Goal: Information Seeking & Learning: Check status

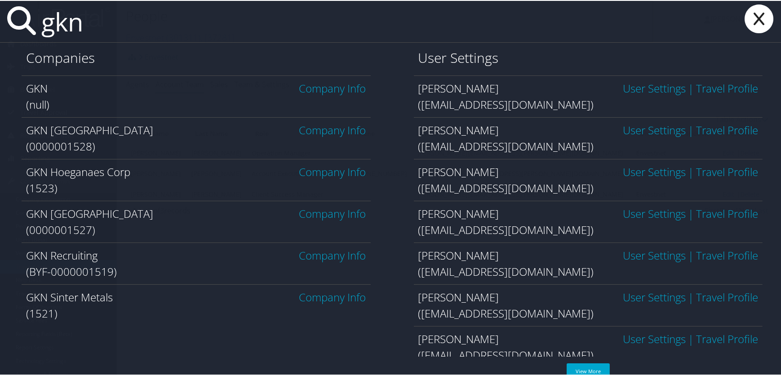
drag, startPoint x: 76, startPoint y: 26, endPoint x: 19, endPoint y: 24, distance: 57.1
click at [19, 24] on div "gkn" at bounding box center [392, 21] width 785 height 42
type input "pulte"
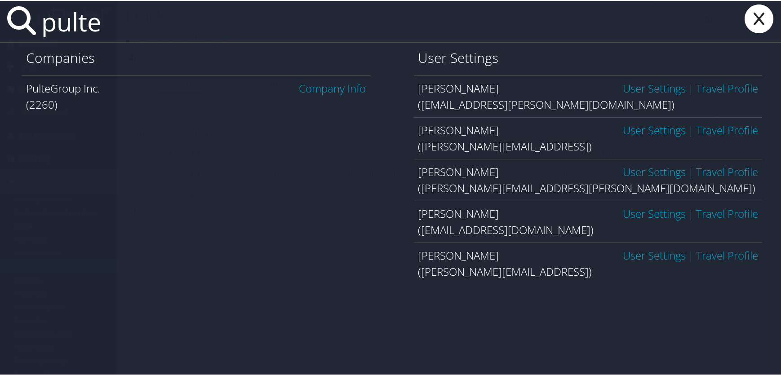
click at [344, 87] on link "Company Info" at bounding box center [332, 87] width 67 height 15
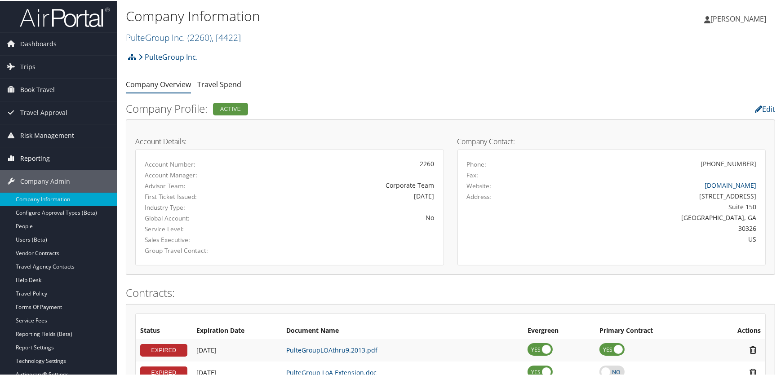
click at [29, 161] on span "Reporting" at bounding box center [35, 158] width 30 height 22
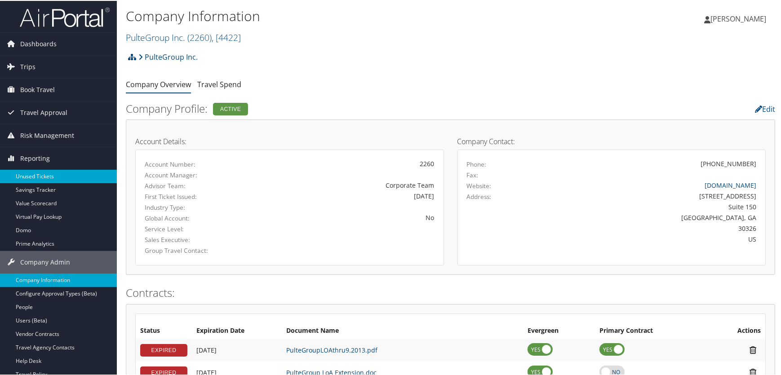
click at [36, 174] on link "Unused Tickets" at bounding box center [58, 175] width 117 height 13
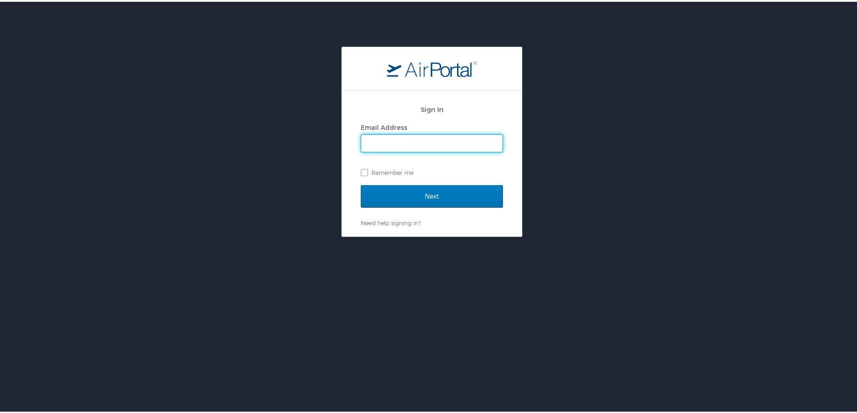
type input "[PERSON_NAME][EMAIL_ADDRESS][PERSON_NAME][DOMAIN_NAME]"
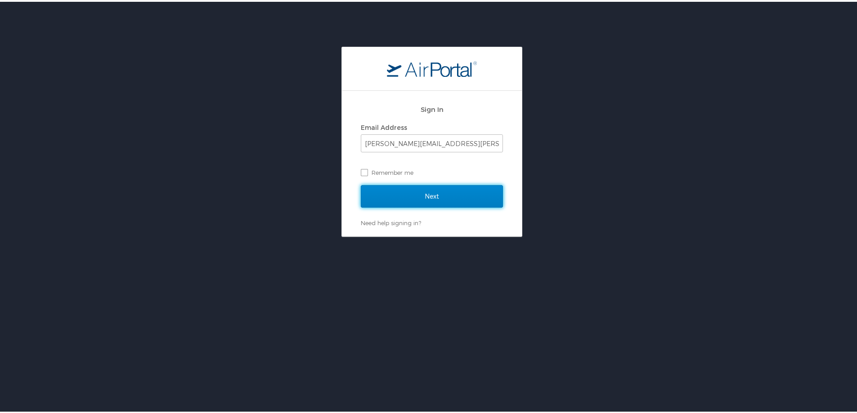
click at [398, 199] on input "Next" at bounding box center [432, 194] width 142 height 22
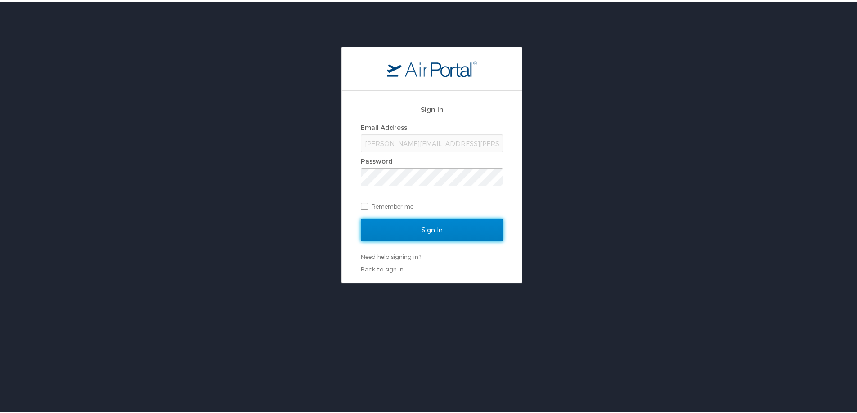
click at [405, 229] on input "Sign In" at bounding box center [432, 228] width 142 height 22
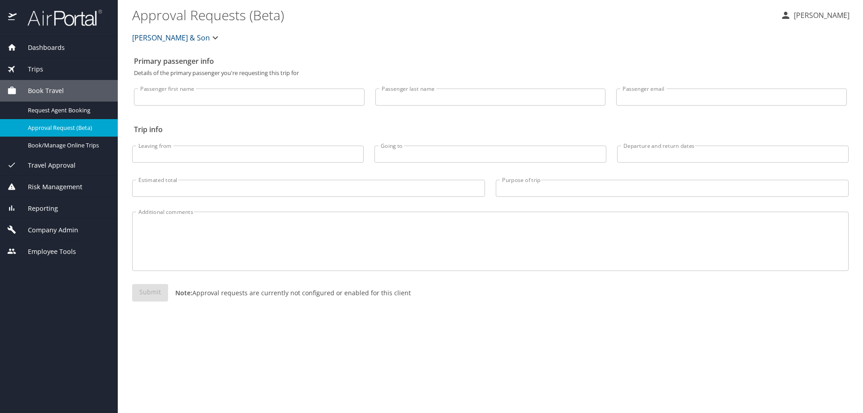
click at [51, 210] on span "Reporting" at bounding box center [37, 209] width 41 height 10
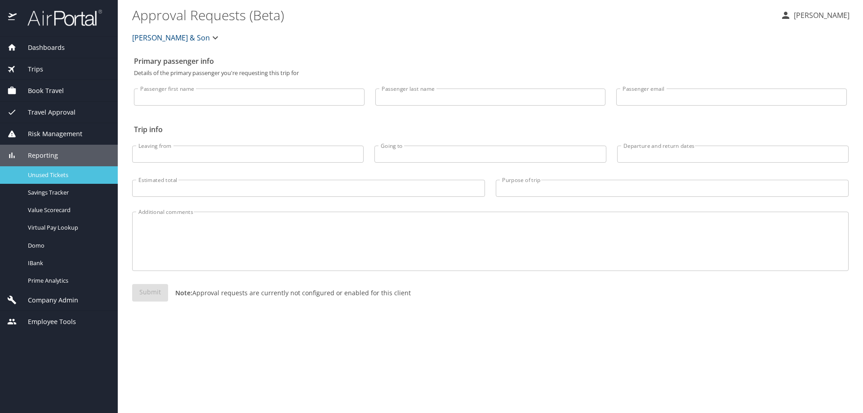
click at [46, 169] on link "Unused Tickets" at bounding box center [59, 175] width 118 height 18
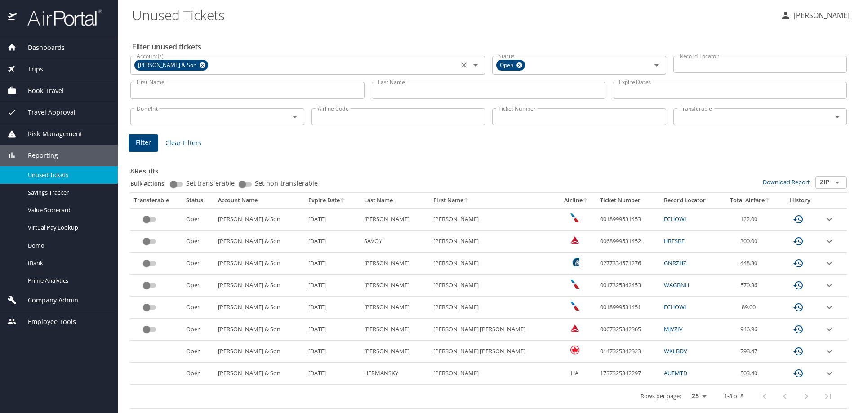
click at [200, 65] on icon at bounding box center [203, 65] width 6 height 6
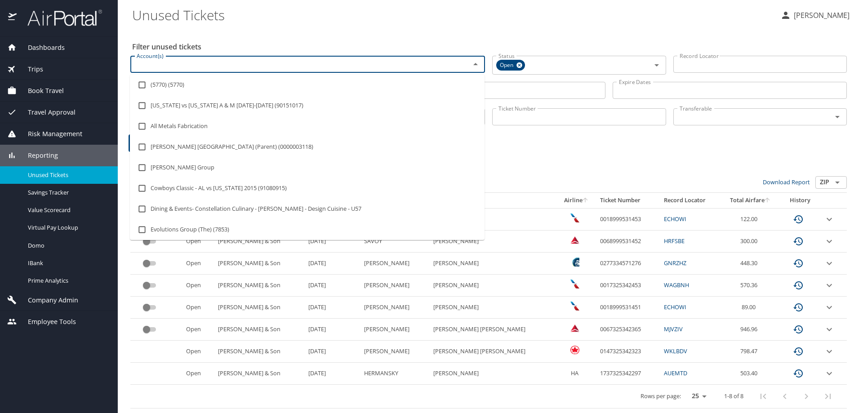
click at [194, 66] on input "Account(s)" at bounding box center [294, 64] width 323 height 12
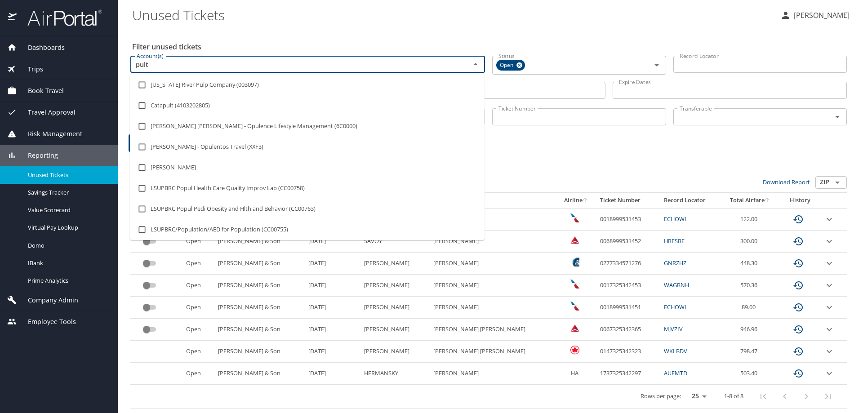
type input "pulte"
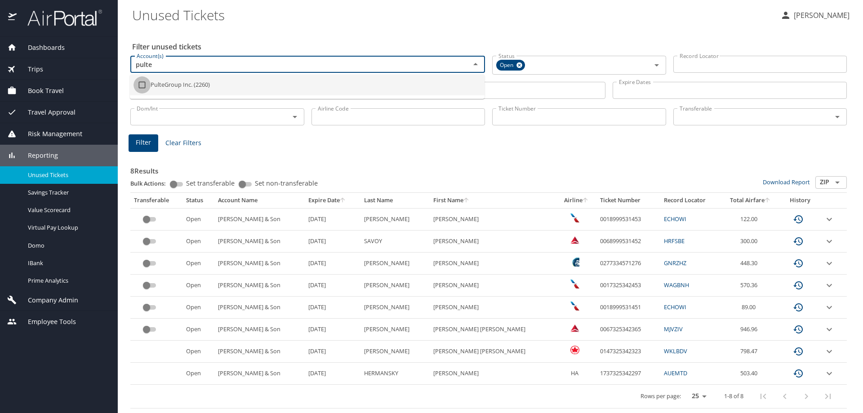
click at [139, 87] on input "checkbox" at bounding box center [142, 84] width 17 height 17
checkbox input "true"
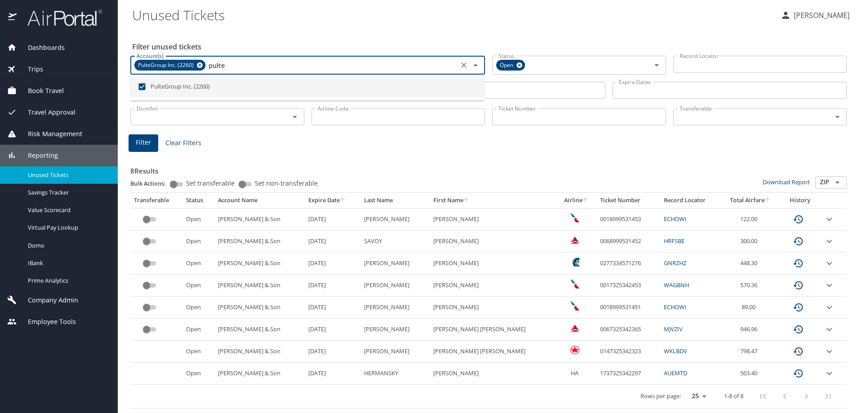
type input "pulte"
click at [338, 145] on div "Filter Clear Filters" at bounding box center [489, 143] width 720 height 18
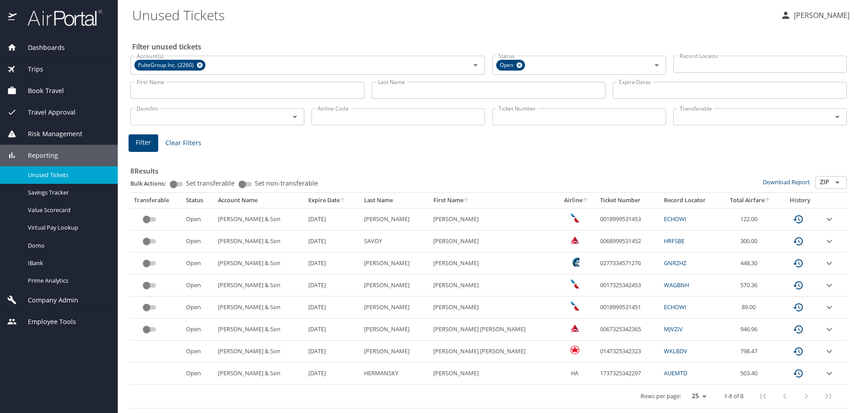
click at [396, 92] on input "Last Name" at bounding box center [489, 90] width 234 height 17
click at [141, 140] on span "Filter" at bounding box center [143, 142] width 15 height 11
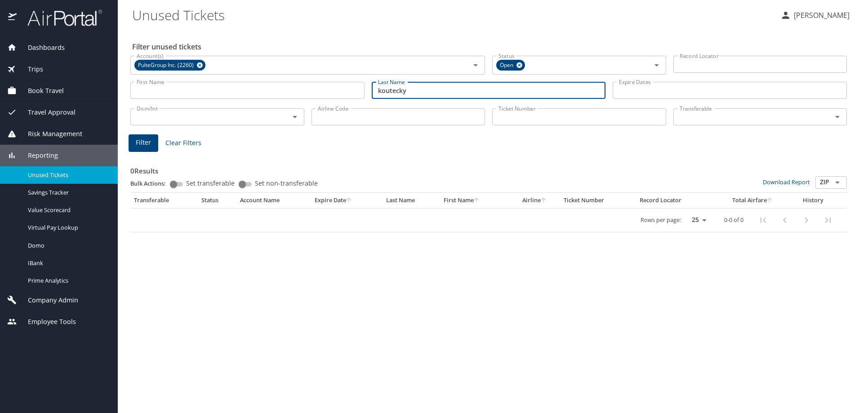
drag, startPoint x: 423, startPoint y: 90, endPoint x: 339, endPoint y: 92, distance: 84.5
click at [339, 92] on div "First Name First Name Last Name koutecky Last Name Expire Dates Expire Dates" at bounding box center [489, 91] width 724 height 32
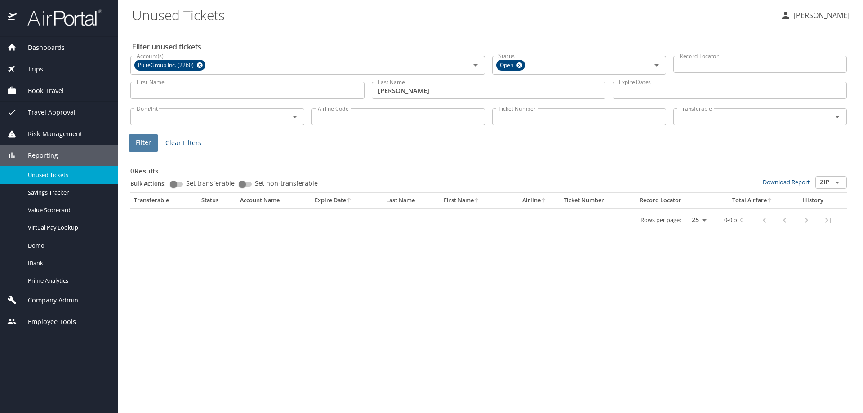
click at [139, 147] on span "Filter" at bounding box center [143, 142] width 15 height 11
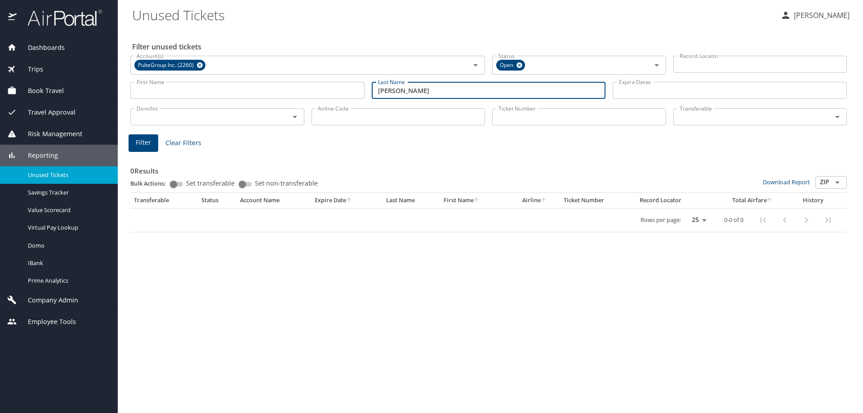
drag, startPoint x: 430, startPoint y: 90, endPoint x: 332, endPoint y: 91, distance: 98.0
click at [334, 90] on div "First Name First Name Last Name brockman Last Name Expire Dates Expire Dates" at bounding box center [489, 91] width 724 height 32
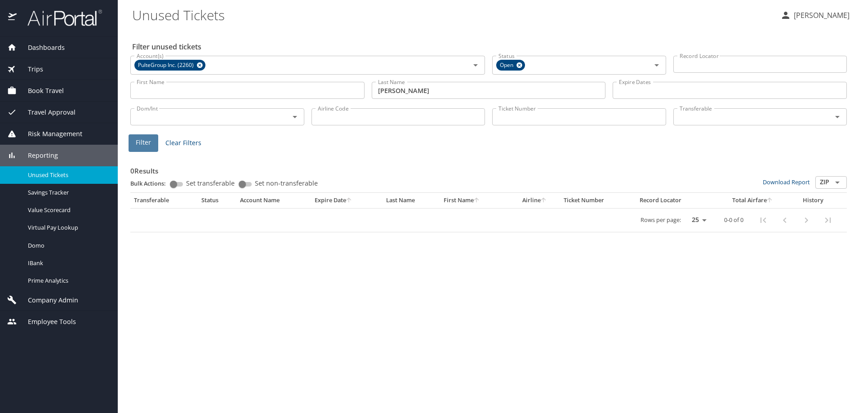
click at [140, 141] on span "Filter" at bounding box center [143, 142] width 15 height 11
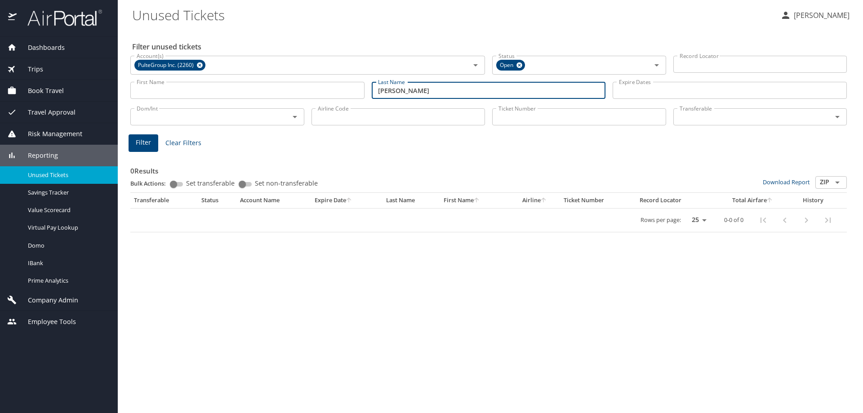
drag, startPoint x: 431, startPoint y: 92, endPoint x: 326, endPoint y: 92, distance: 104.8
click at [328, 92] on div "First Name First Name Last Name shoaf Last Name Expire Dates Expire Dates" at bounding box center [489, 91] width 724 height 32
click at [141, 147] on span "Filter" at bounding box center [143, 142] width 15 height 11
drag, startPoint x: 440, startPoint y: 94, endPoint x: 330, endPoint y: 86, distance: 110.4
click at [331, 86] on div "First Name First Name Last Name weiskircher Last Name Expire Dates Expire Dates" at bounding box center [489, 91] width 724 height 32
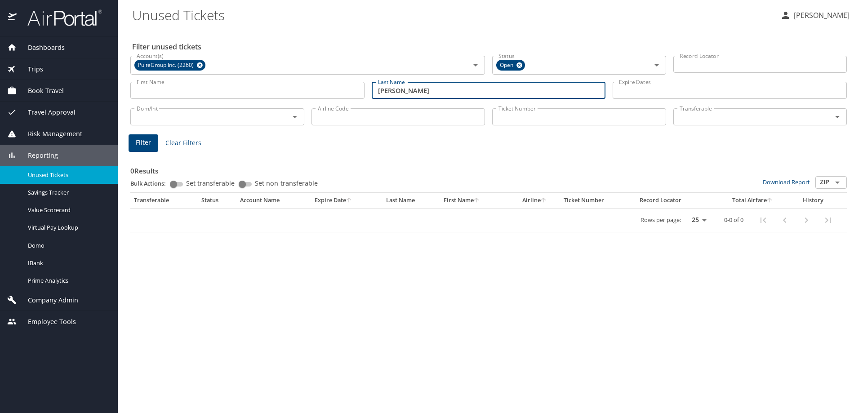
click at [145, 146] on span "Filter" at bounding box center [143, 142] width 15 height 11
drag, startPoint x: 423, startPoint y: 91, endPoint x: 277, endPoint y: 72, distance: 146.5
click at [301, 89] on div "First Name First Name Last Name gutierrez Last Name Expire Dates Expire Dates" at bounding box center [489, 91] width 724 height 32
click at [144, 143] on span "Filter" at bounding box center [143, 142] width 15 height 11
drag, startPoint x: 408, startPoint y: 93, endPoint x: 330, endPoint y: 98, distance: 78.4
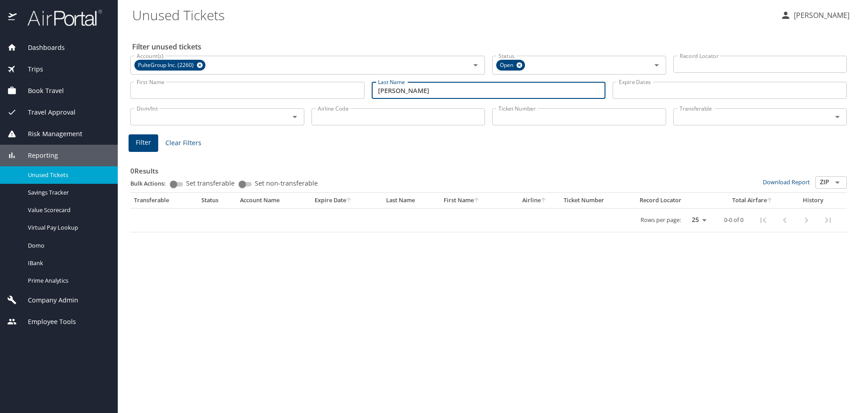
click at [336, 97] on div "First Name First Name Last Name silva Last Name Expire Dates Expire Dates" at bounding box center [489, 91] width 724 height 32
click at [147, 143] on span "Filter" at bounding box center [143, 142] width 15 height 11
drag, startPoint x: 422, startPoint y: 90, endPoint x: 306, endPoint y: 89, distance: 116.5
click at [313, 95] on div "First Name First Name Last Name jones Last Name Expire Dates Expire Dates" at bounding box center [489, 91] width 724 height 32
click at [144, 144] on span "Filter" at bounding box center [143, 142] width 15 height 11
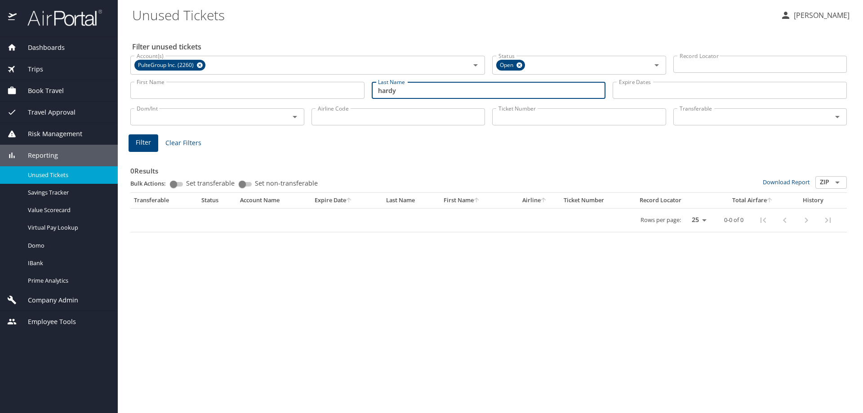
drag, startPoint x: 373, startPoint y: 91, endPoint x: 334, endPoint y: 90, distance: 39.1
click at [334, 90] on div "First Name First Name Last Name hardy Last Name Expire Dates Expire Dates" at bounding box center [489, 91] width 724 height 32
click at [141, 141] on span "Filter" at bounding box center [143, 142] width 15 height 11
drag, startPoint x: 411, startPoint y: 89, endPoint x: 253, endPoint y: 77, distance: 158.7
click at [254, 78] on div "First Name First Name Last Name rybak Last Name Expire Dates Expire Dates" at bounding box center [489, 91] width 724 height 32
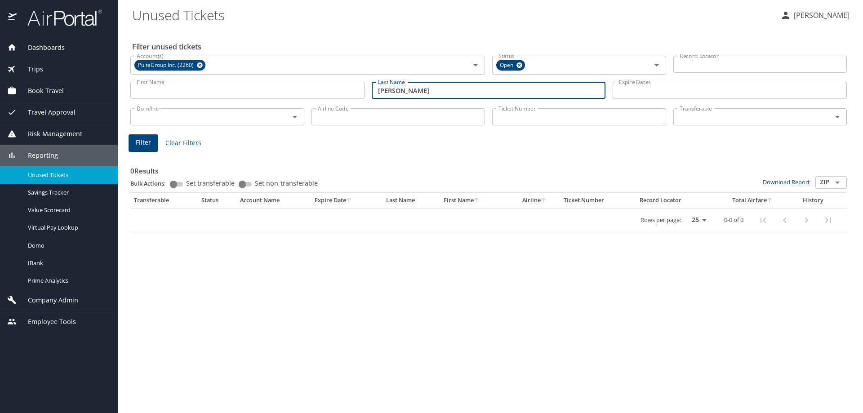
click at [145, 144] on span "Filter" at bounding box center [143, 142] width 15 height 11
drag, startPoint x: 374, startPoint y: 85, endPoint x: 302, endPoint y: 82, distance: 72.0
click at [310, 83] on div "First Name First Name Last Name walsh Last Name Expire Dates Expire Dates" at bounding box center [489, 91] width 724 height 32
click at [141, 142] on span "Filter" at bounding box center [143, 142] width 15 height 11
drag, startPoint x: 431, startPoint y: 93, endPoint x: 272, endPoint y: 74, distance: 160.3
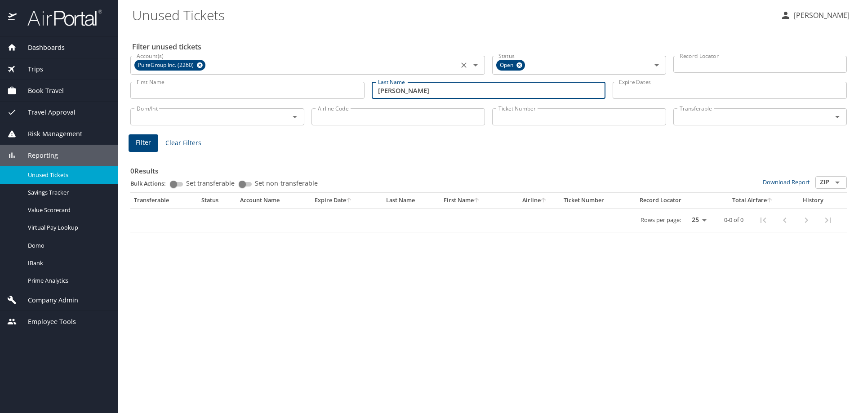
click at [278, 75] on div "First Name First Name Last Name kowalske Last Name Expire Dates Expire Dates" at bounding box center [489, 91] width 724 height 32
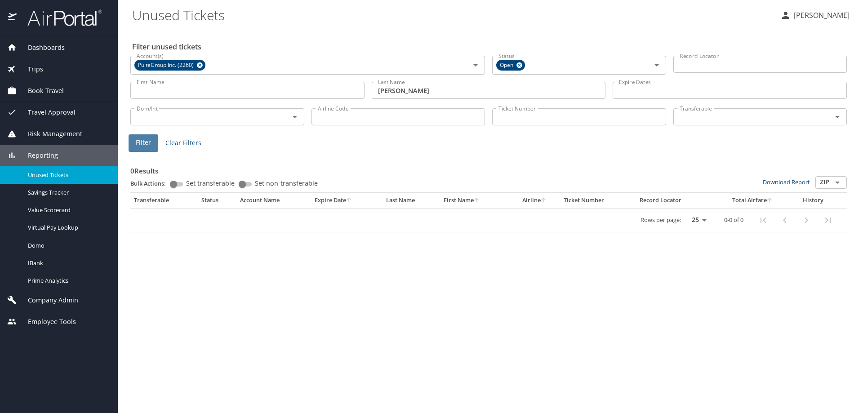
click at [146, 137] on button "Filter" at bounding box center [144, 143] width 30 height 18
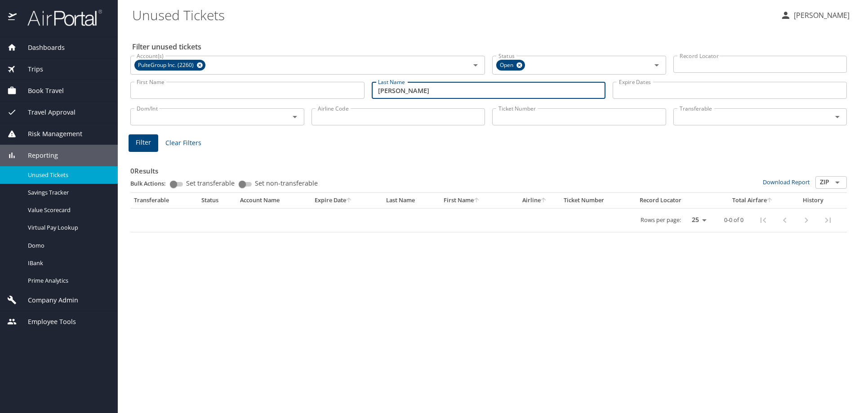
drag, startPoint x: 411, startPoint y: 91, endPoint x: 247, endPoint y: 86, distance: 164.2
click at [250, 86] on div "First Name First Name Last Name litton Last Name Expire Dates Expire Dates" at bounding box center [489, 91] width 724 height 32
click at [147, 140] on span "Filter" at bounding box center [143, 142] width 15 height 11
drag, startPoint x: 413, startPoint y: 89, endPoint x: 263, endPoint y: 76, distance: 151.2
click at [277, 72] on div "Filter unused tickets Account(s) PulteGroup Inc. (2260) Account(s) Status Open …" at bounding box center [490, 221] width 717 height 384
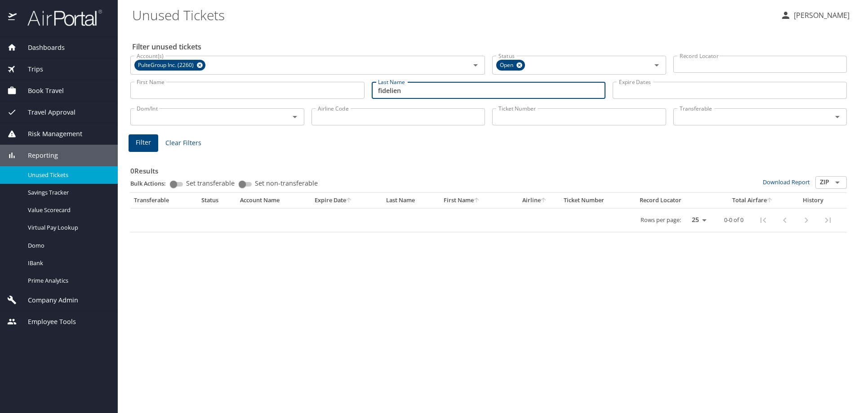
click at [150, 144] on span "Filter" at bounding box center [143, 142] width 15 height 11
drag, startPoint x: 435, startPoint y: 92, endPoint x: 337, endPoint y: 84, distance: 98.4
click at [338, 84] on div "First Name First Name Last Name fidelien Last Name Expire Dates Expire Dates" at bounding box center [489, 91] width 724 height 32
click at [145, 140] on span "Filter" at bounding box center [143, 142] width 15 height 11
drag, startPoint x: 424, startPoint y: 90, endPoint x: 301, endPoint y: 84, distance: 123.3
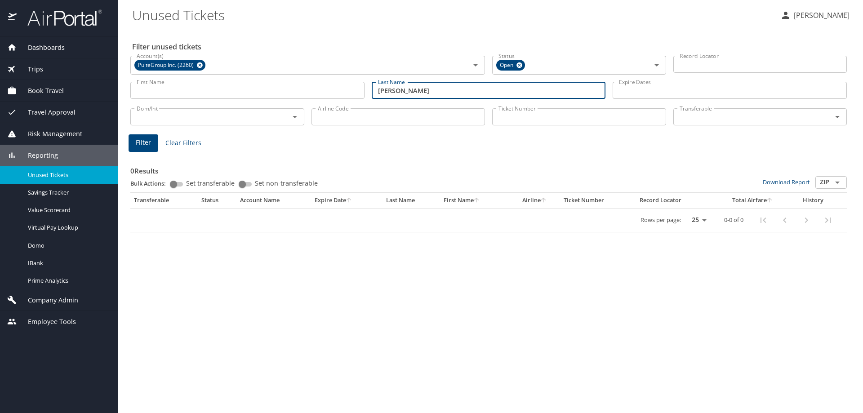
click at [301, 84] on div "First Name First Name Last Name cooper Last Name Expire Dates Expire Dates" at bounding box center [489, 91] width 724 height 32
click at [142, 142] on span "Filter" at bounding box center [143, 142] width 15 height 11
drag, startPoint x: 425, startPoint y: 93, endPoint x: 317, endPoint y: 89, distance: 108.0
click at [317, 91] on div "First Name First Name Last Name appleby Last Name Expire Dates Expire Dates" at bounding box center [489, 91] width 724 height 32
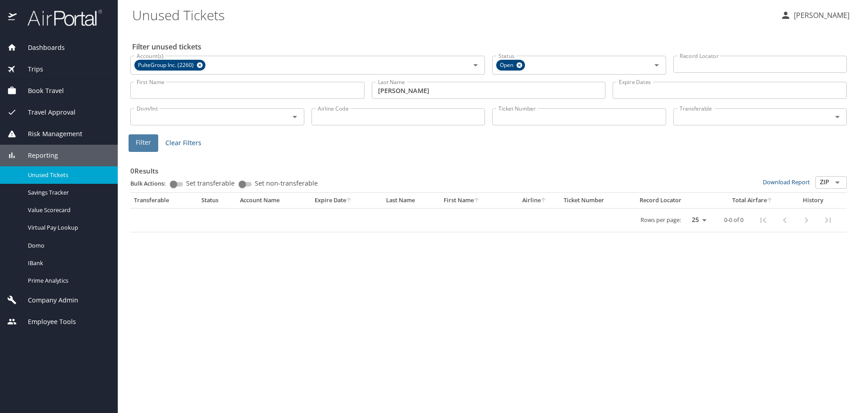
click at [150, 143] on span "Filter" at bounding box center [143, 142] width 15 height 11
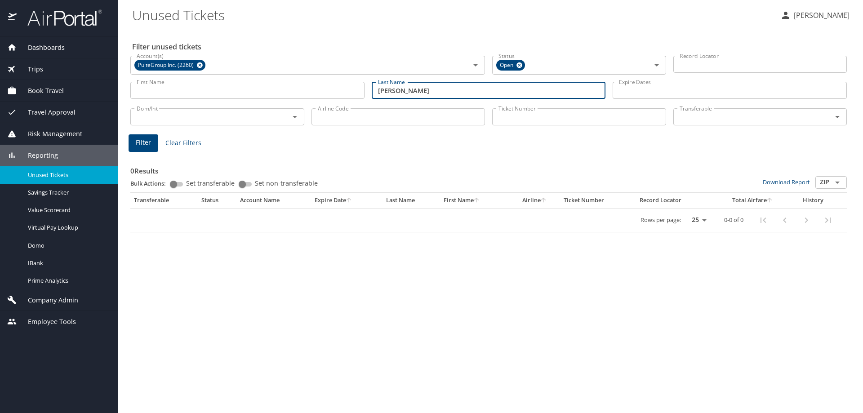
drag, startPoint x: 433, startPoint y: 92, endPoint x: 251, endPoint y: 89, distance: 182.1
click at [251, 89] on div "First Name First Name Last Name melchor Last Name Expire Dates Expire Dates" at bounding box center [489, 91] width 724 height 32
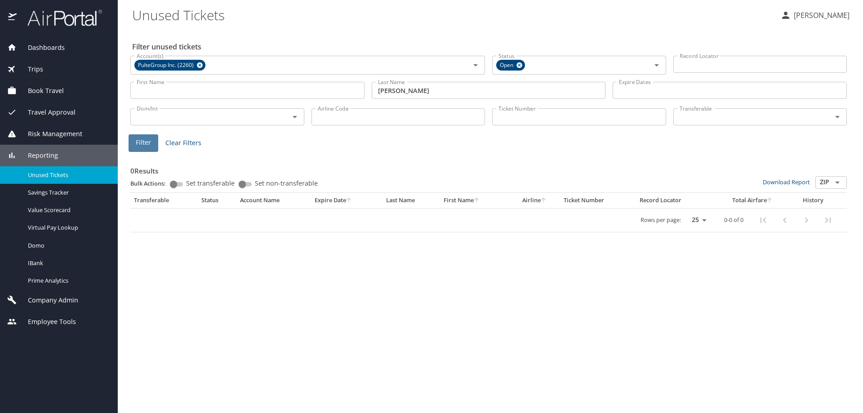
click at [135, 136] on button "Filter" at bounding box center [144, 143] width 30 height 18
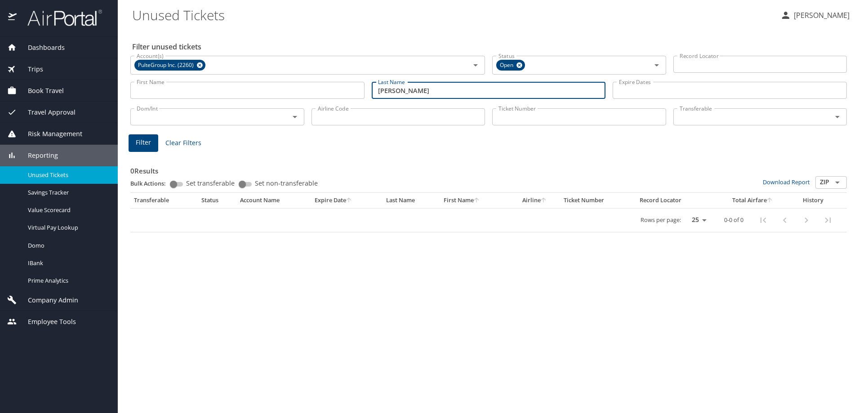
drag, startPoint x: 420, startPoint y: 91, endPoint x: 294, endPoint y: 78, distance: 127.0
click at [299, 77] on div "First Name First Name Last Name ahmed Last Name Expire Dates Expire Dates" at bounding box center [489, 91] width 724 height 32
click at [142, 141] on span "Filter" at bounding box center [143, 142] width 15 height 11
click at [394, 89] on input "pintopanella" at bounding box center [489, 90] width 234 height 17
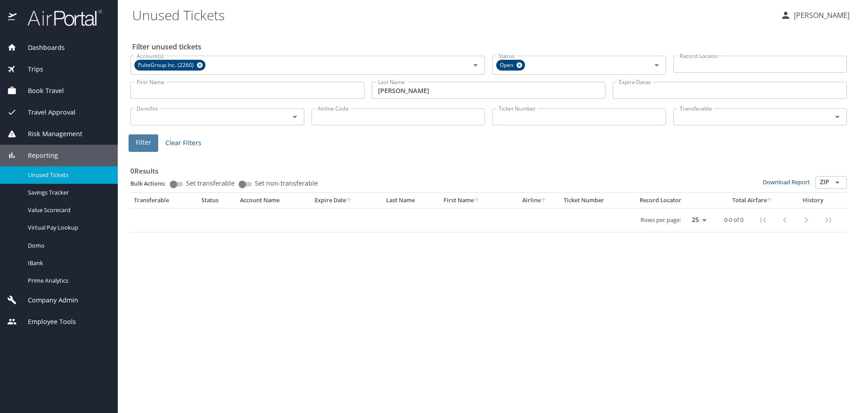
click at [142, 141] on span "Filter" at bounding box center [143, 142] width 15 height 11
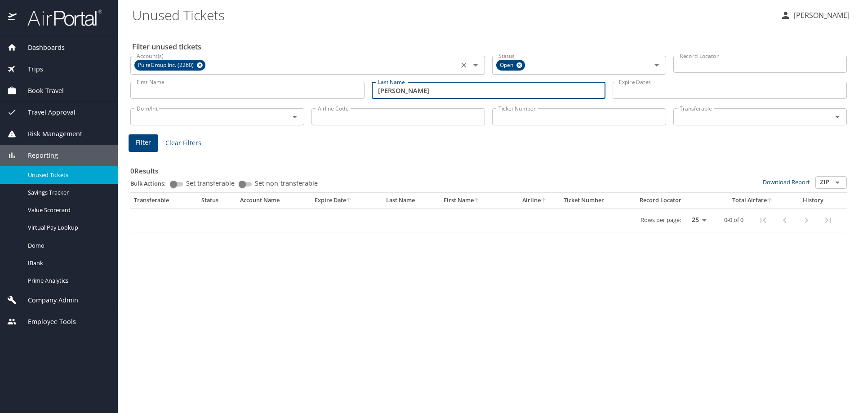
drag, startPoint x: 440, startPoint y: 92, endPoint x: 227, endPoint y: 74, distance: 213.5
click at [231, 77] on div "First Name First Name Last Name pinto panella Last Name Expire Dates Expire Dat…" at bounding box center [489, 91] width 724 height 32
click at [148, 147] on span "Filter" at bounding box center [143, 142] width 15 height 11
drag, startPoint x: 417, startPoint y: 90, endPoint x: 280, endPoint y: 84, distance: 137.7
click at [291, 89] on div "First Name First Name Last Name banker Last Name Expire Dates Expire Dates" at bounding box center [489, 91] width 724 height 32
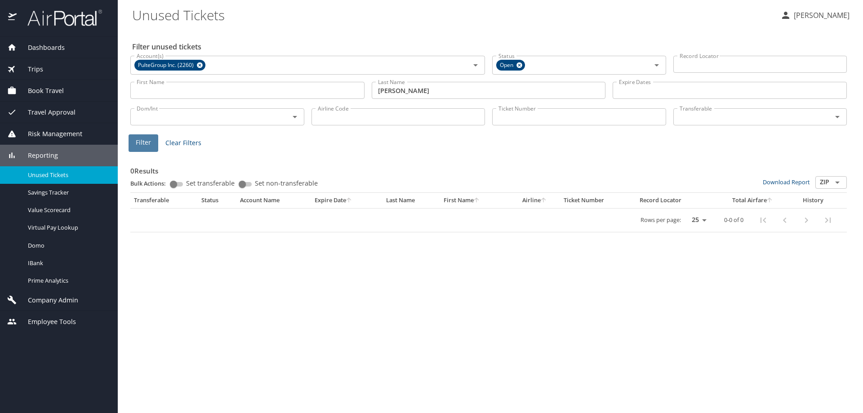
click at [151, 143] on button "Filter" at bounding box center [144, 143] width 30 height 18
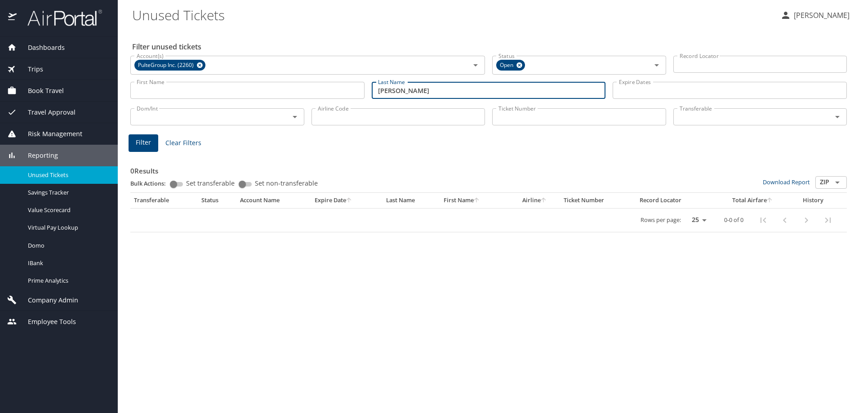
drag, startPoint x: 449, startPoint y: 92, endPoint x: 191, endPoint y: 77, distance: 259.0
click at [228, 87] on div "First Name First Name Last Name mcintire Last Name Expire Dates Expire Dates" at bounding box center [489, 91] width 724 height 32
click at [138, 142] on span "Filter" at bounding box center [143, 142] width 15 height 11
drag, startPoint x: 431, startPoint y: 93, endPoint x: 310, endPoint y: 87, distance: 120.6
click at [314, 92] on div "First Name First Name Last Name current Last Name Expire Dates Expire Dates" at bounding box center [489, 91] width 724 height 32
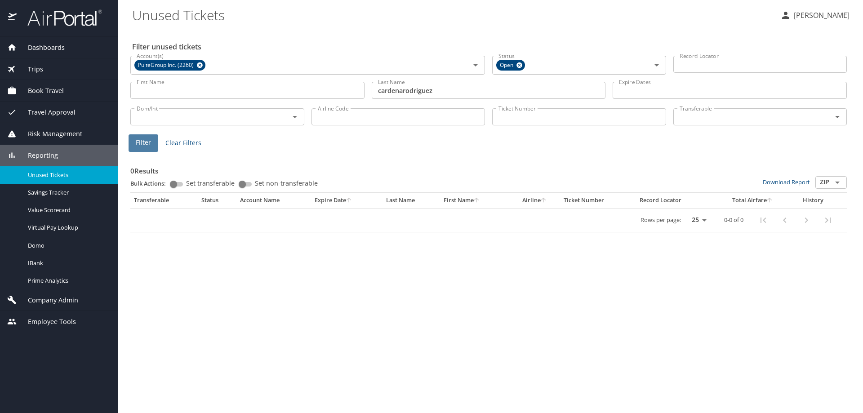
click at [149, 135] on button "Filter" at bounding box center [144, 143] width 30 height 18
click at [402, 91] on input "cardenarodriguez" at bounding box center [489, 90] width 234 height 17
click at [143, 137] on button "Filter" at bounding box center [144, 143] width 30 height 18
click at [406, 91] on input "cardenasrodriguez" at bounding box center [489, 90] width 234 height 17
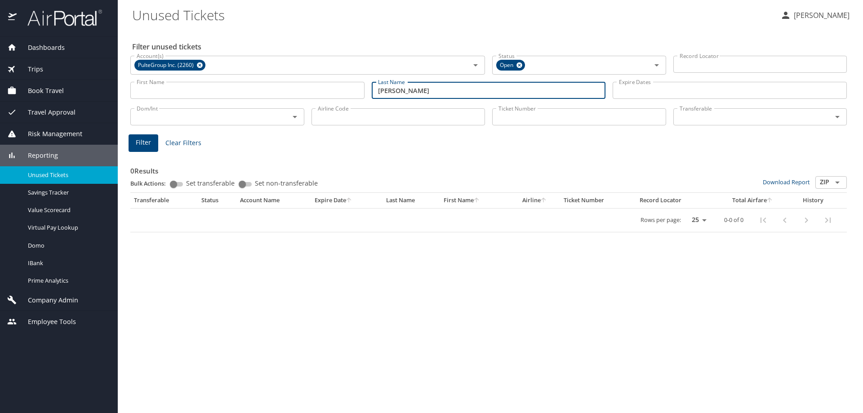
click at [141, 142] on span "Filter" at bounding box center [143, 142] width 15 height 11
drag, startPoint x: 398, startPoint y: 84, endPoint x: 254, endPoint y: 81, distance: 143.9
click at [260, 86] on div "First Name First Name Last Name cardenas rodriguez Last Name Expire Dates Expir…" at bounding box center [489, 91] width 724 height 32
click at [137, 141] on span "Filter" at bounding box center [143, 142] width 15 height 11
drag, startPoint x: 415, startPoint y: 92, endPoint x: 260, endPoint y: 97, distance: 155.2
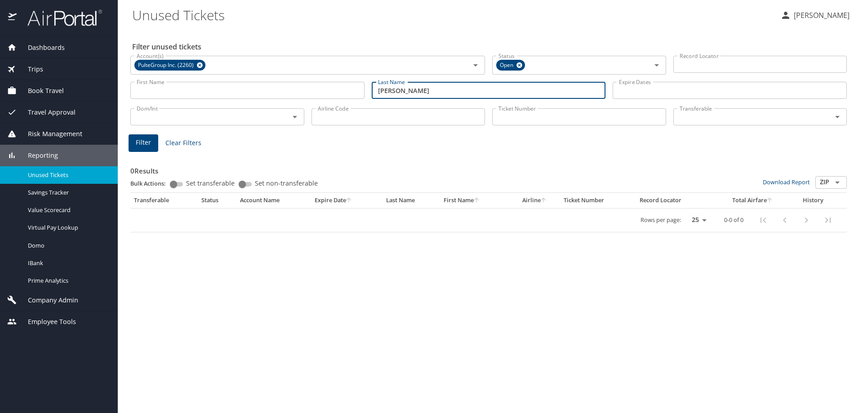
click at [274, 95] on div "First Name First Name Last Name dean Last Name Expire Dates Expire Dates" at bounding box center [489, 91] width 724 height 32
click at [136, 143] on span "Filter" at bounding box center [143, 142] width 15 height 11
drag, startPoint x: 413, startPoint y: 90, endPoint x: 312, endPoint y: 94, distance: 101.7
click at [316, 94] on div "First Name First Name Last Name alvarez Last Name Expire Dates Expire Dates" at bounding box center [489, 91] width 724 height 32
click at [145, 142] on span "Filter" at bounding box center [143, 142] width 15 height 11
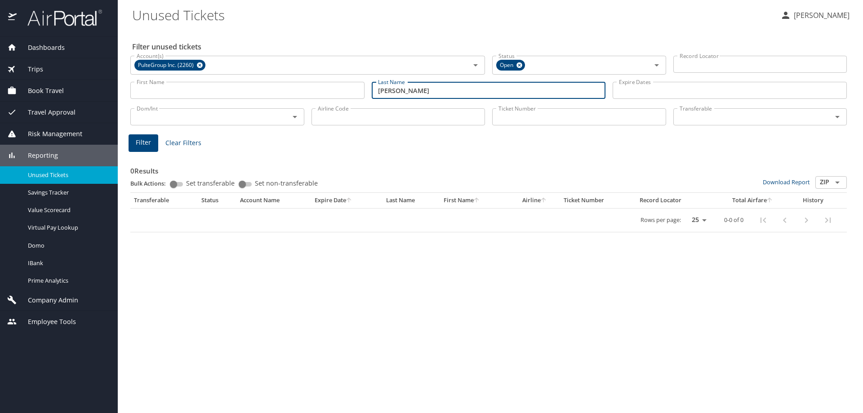
drag, startPoint x: 431, startPoint y: 91, endPoint x: 223, endPoint y: 85, distance: 207.8
click at [223, 85] on div "First Name First Name Last Name mcelveen Last Name Expire Dates Expire Dates" at bounding box center [489, 91] width 724 height 32
click at [142, 141] on span "Filter" at bounding box center [143, 142] width 15 height 11
drag, startPoint x: 428, startPoint y: 91, endPoint x: 293, endPoint y: 82, distance: 135.2
click at [293, 82] on div "First Name First Name Last Name camp Last Name Expire Dates Expire Dates" at bounding box center [489, 91] width 724 height 32
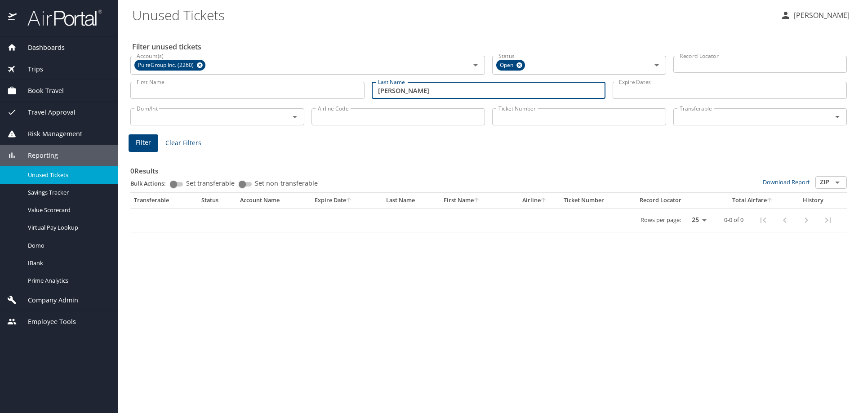
type input "tillman"
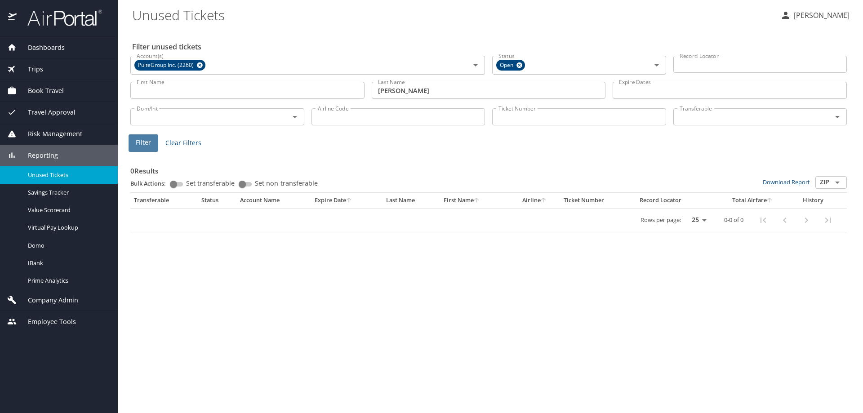
click at [147, 142] on span "Filter" at bounding box center [143, 142] width 15 height 11
